Goal: Check status: Check status

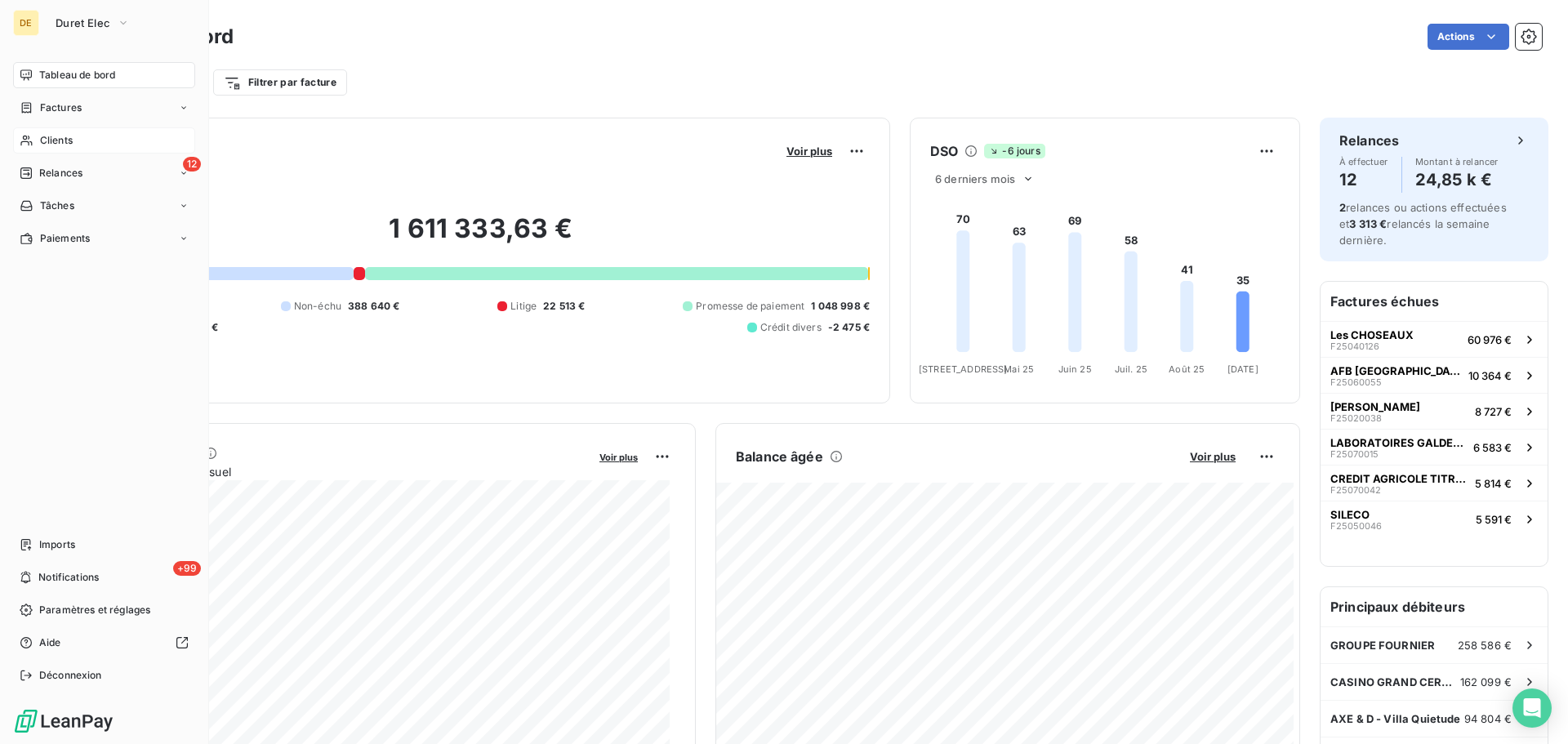
click at [56, 143] on span "Clients" at bounding box center [56, 140] width 33 height 15
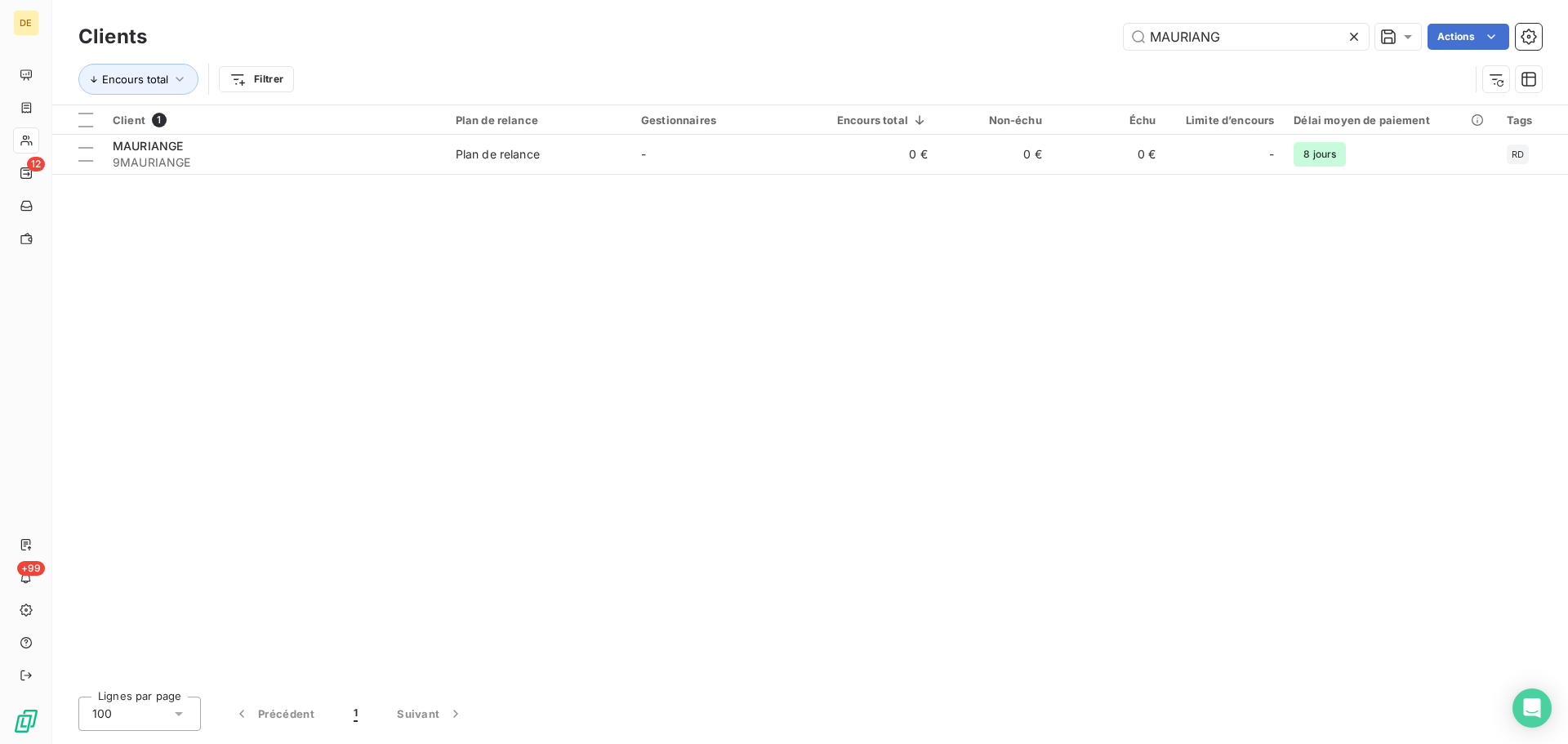
click at [1348, 35] on icon at bounding box center [1353, 36] width 17 height 17
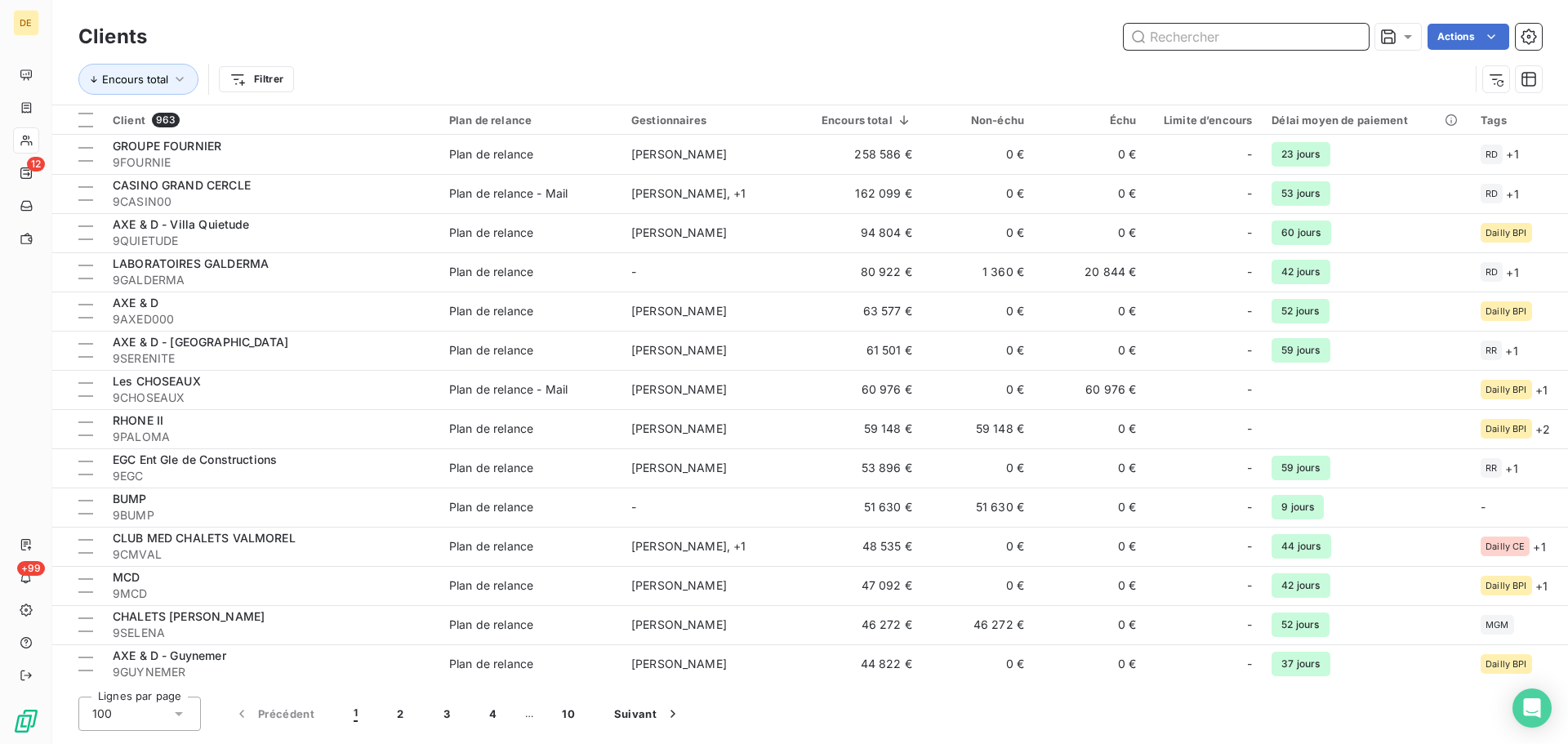
click at [1215, 34] on input "text" at bounding box center [1246, 36] width 245 height 26
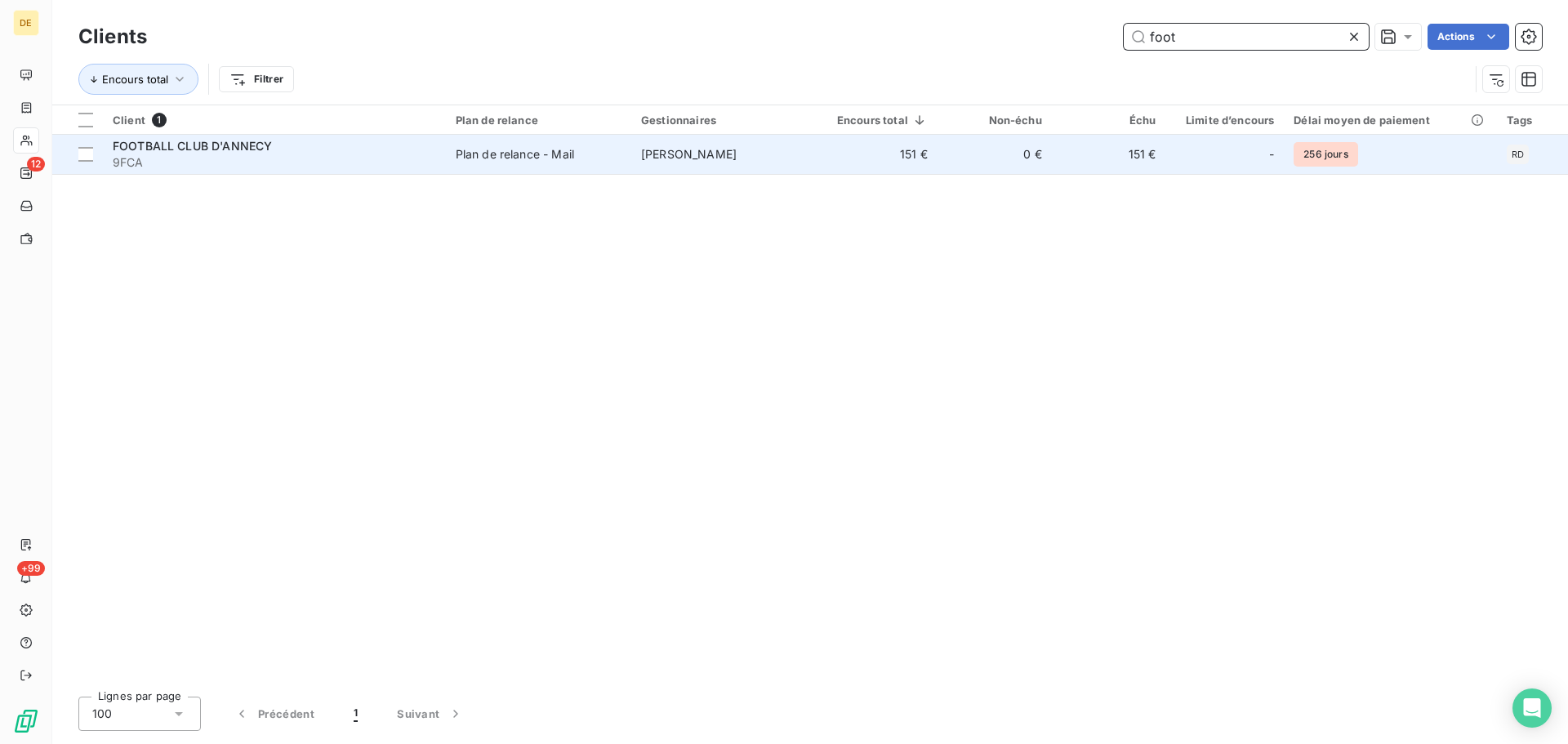
type input "foot"
click at [1080, 161] on td "151 €" at bounding box center [1109, 155] width 115 height 39
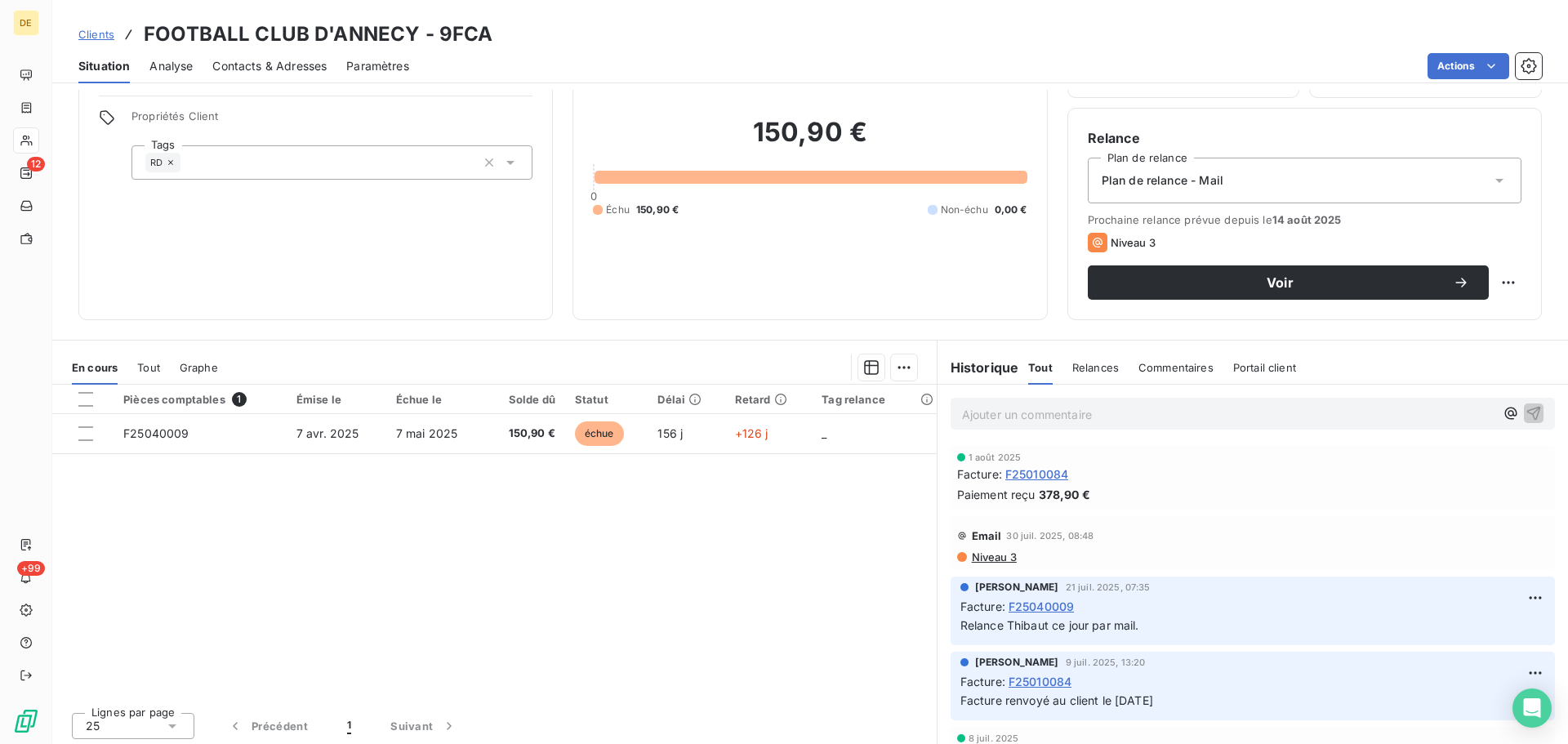
scroll to position [110, 0]
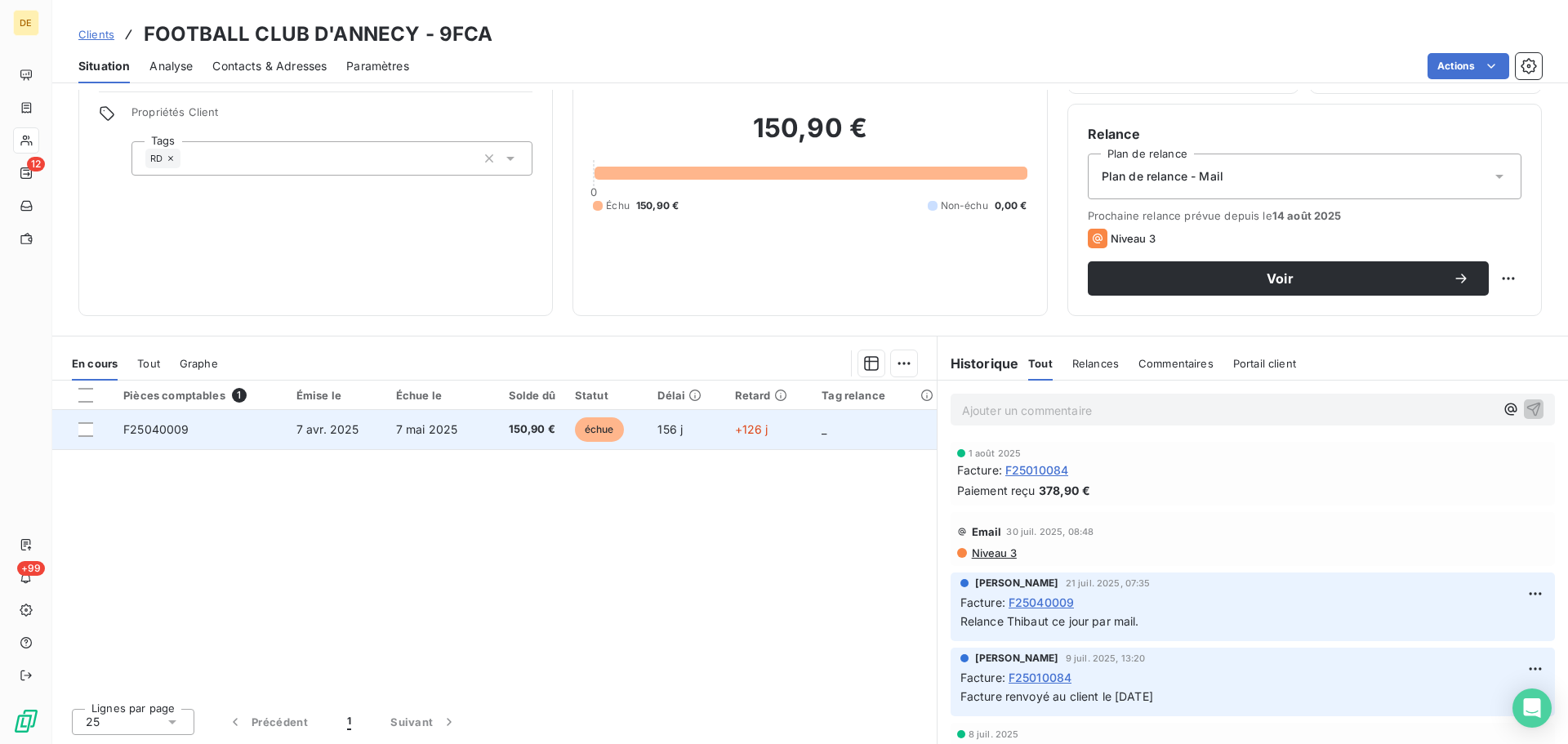
click at [726, 432] on td "+126 j" at bounding box center [769, 430] width 87 height 39
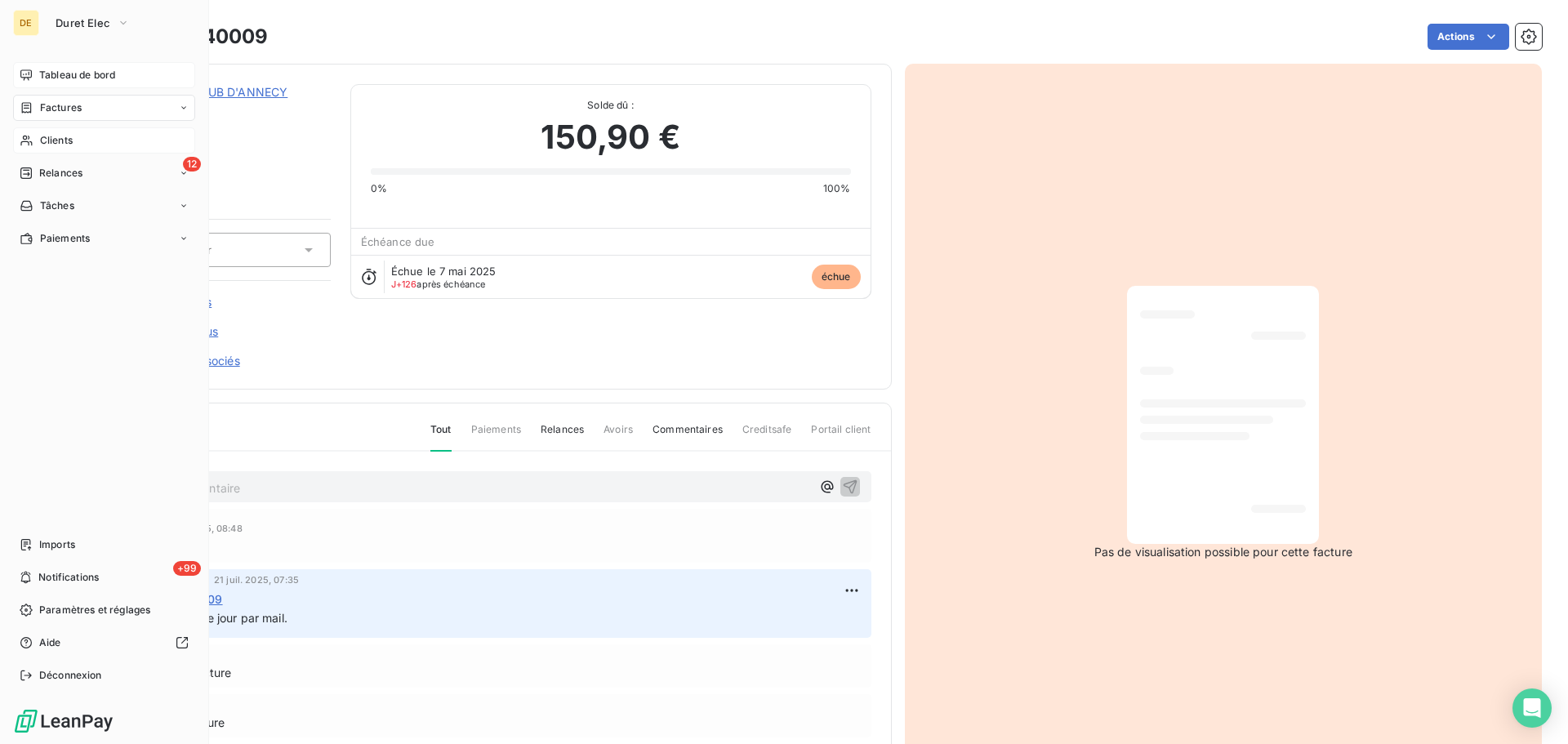
click at [57, 75] on span "Tableau de bord" at bounding box center [77, 75] width 76 height 15
